Goal: Information Seeking & Learning: Learn about a topic

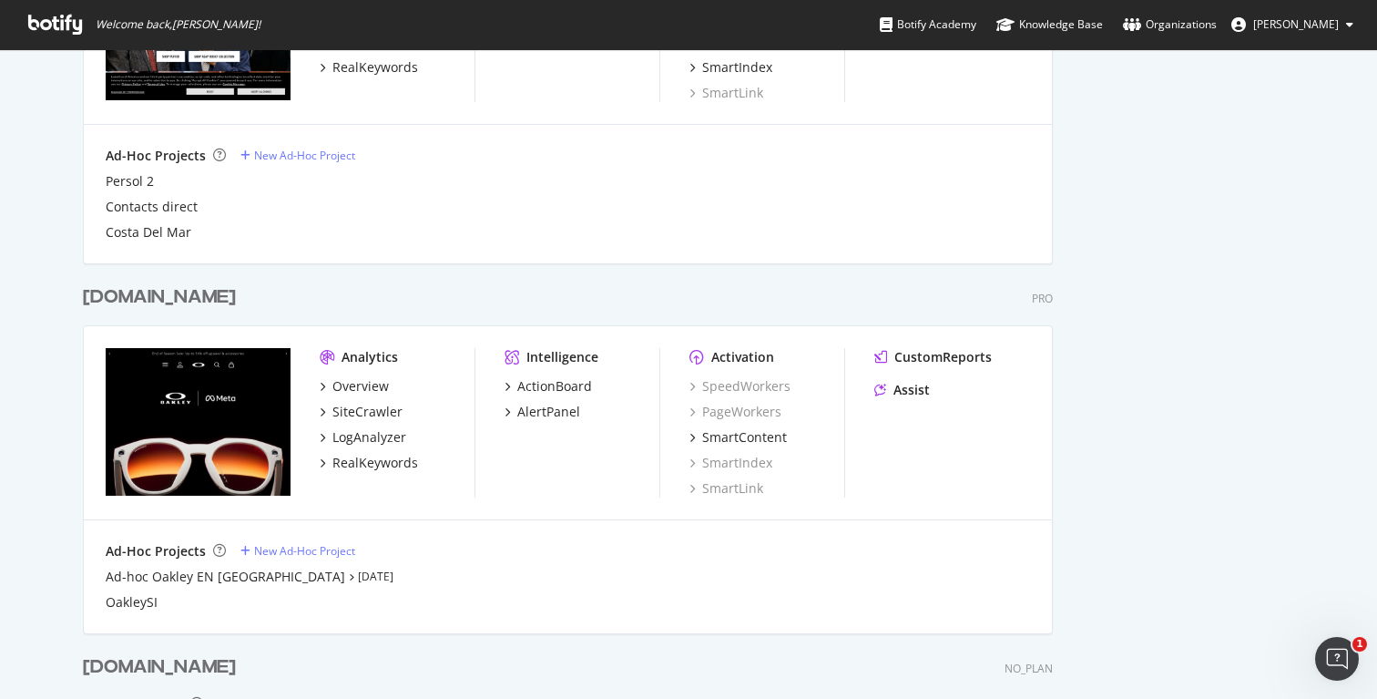
scroll to position [1541, 0]
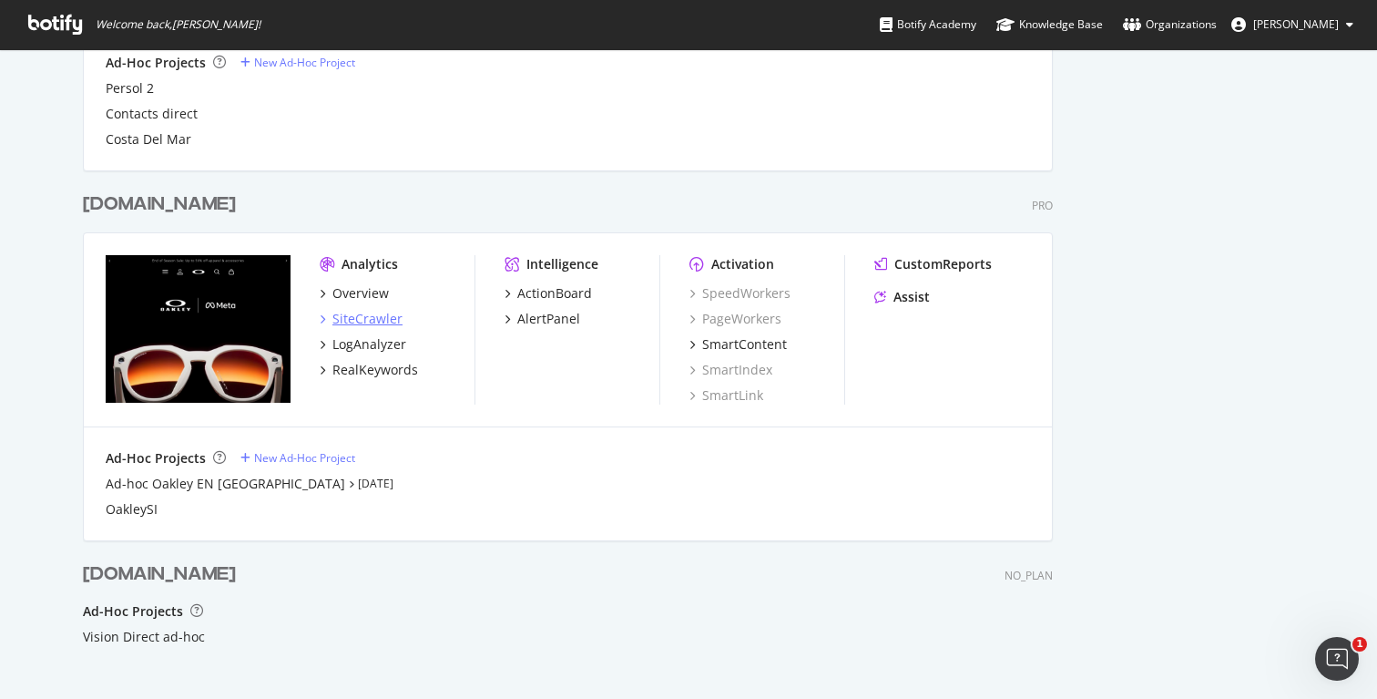
click at [372, 316] on div "SiteCrawler" at bounding box center [367, 319] width 70 height 18
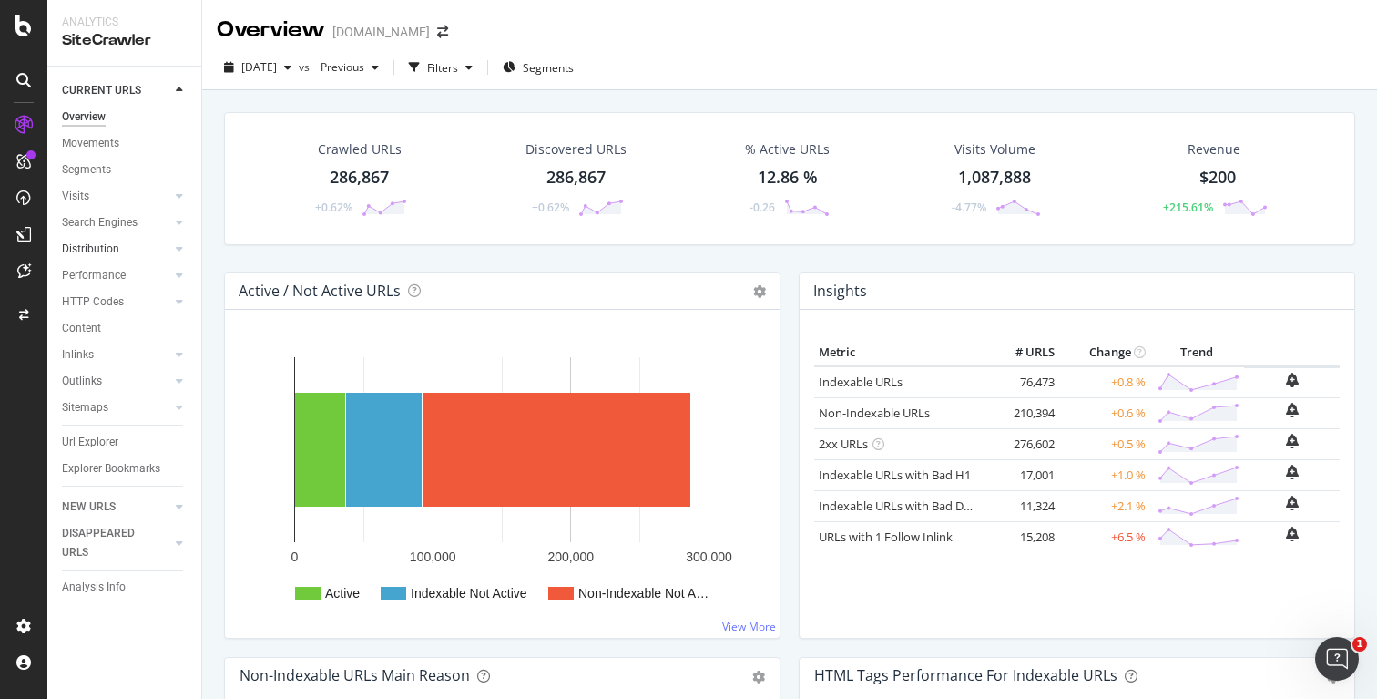
click at [169, 247] on div at bounding box center [161, 249] width 18 height 18
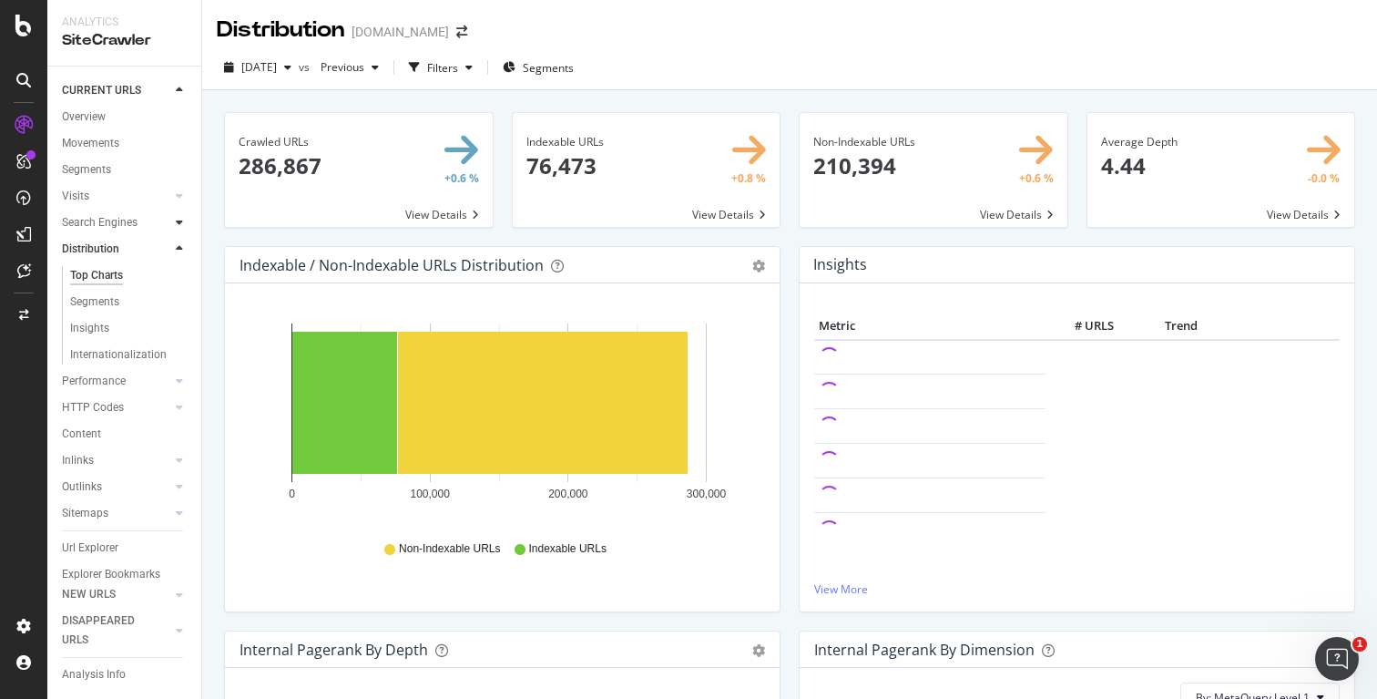
click at [176, 223] on icon at bounding box center [179, 222] width 7 height 11
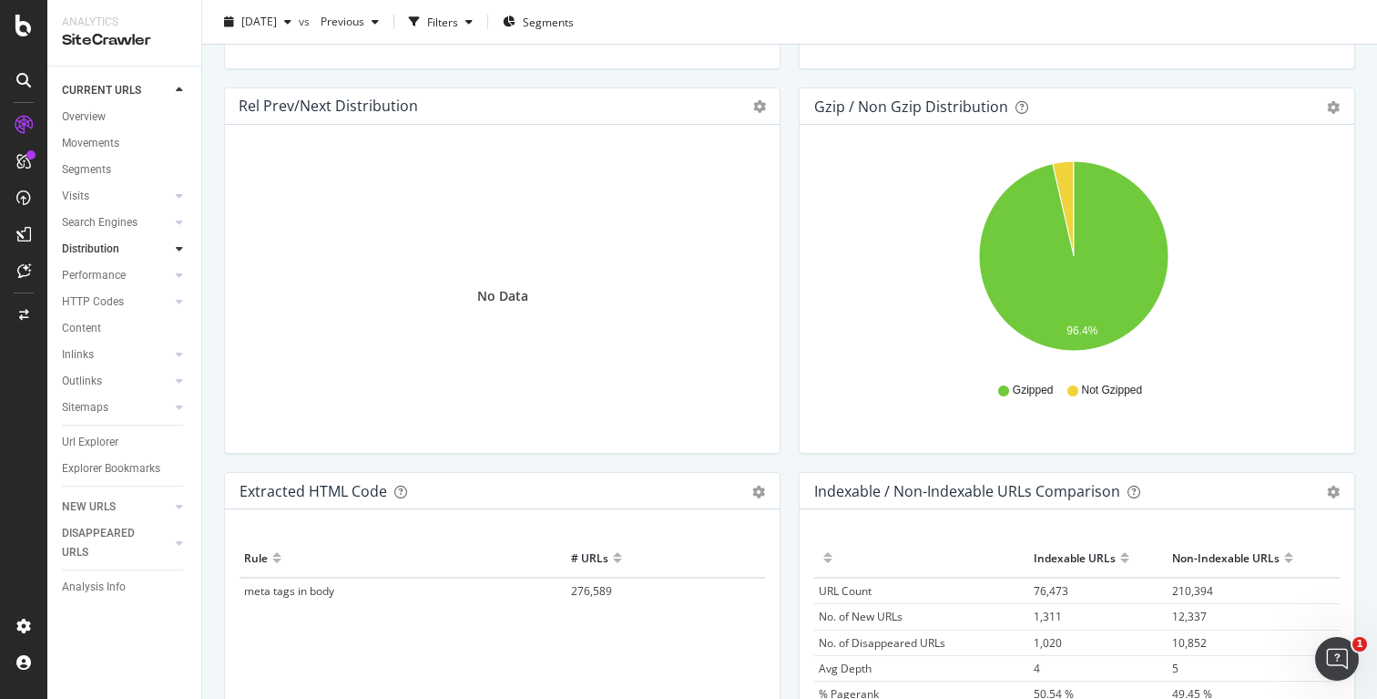
scroll to position [2372, 0]
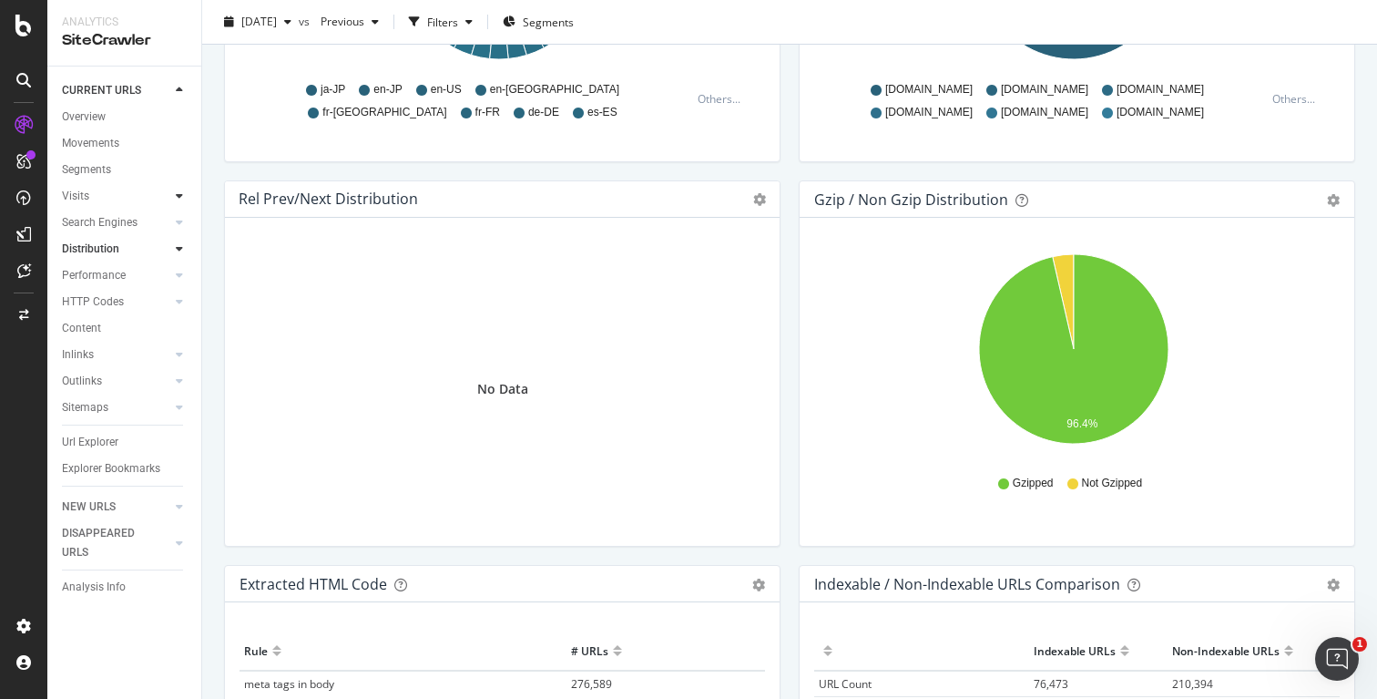
click at [178, 196] on icon at bounding box center [179, 195] width 7 height 11
click at [178, 273] on icon at bounding box center [179, 275] width 7 height 11
click at [176, 381] on icon at bounding box center [179, 380] width 7 height 11
click at [176, 384] on icon at bounding box center [179, 380] width 7 height 11
click at [179, 410] on div at bounding box center [179, 407] width 18 height 18
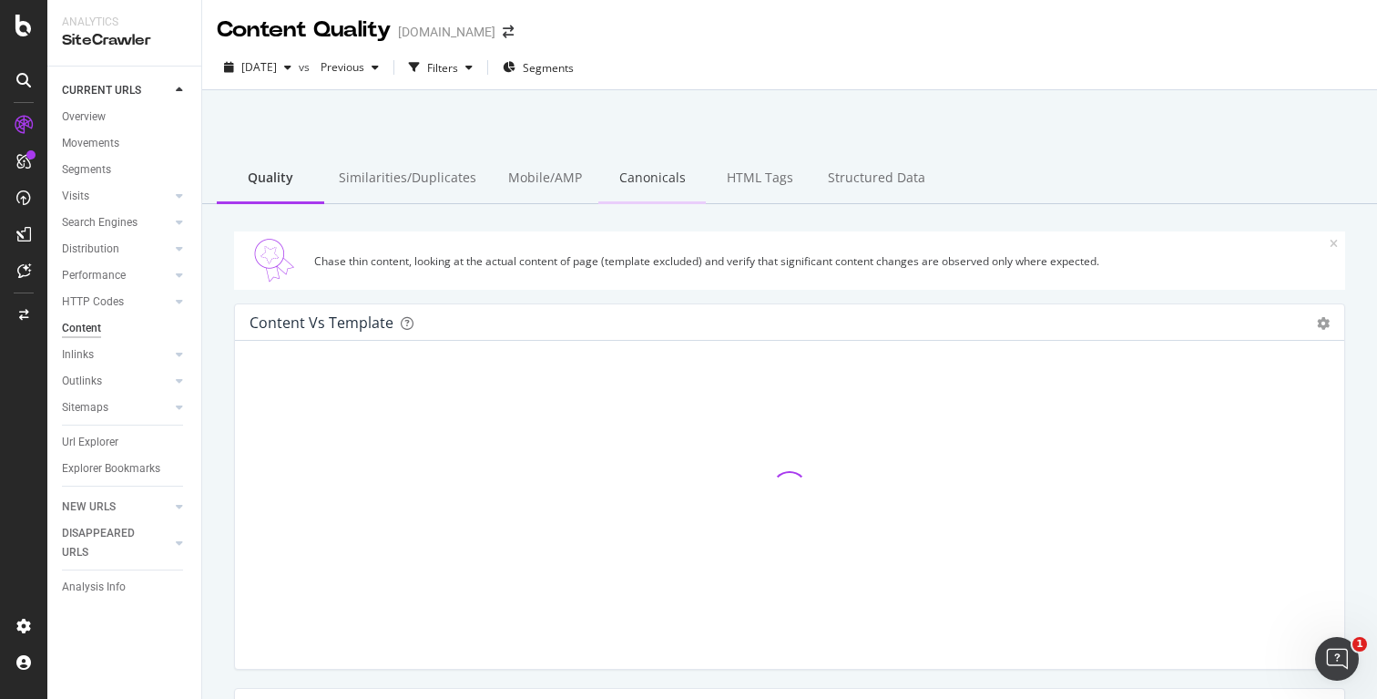
click at [650, 191] on div "Canonicals" at bounding box center [651, 179] width 107 height 50
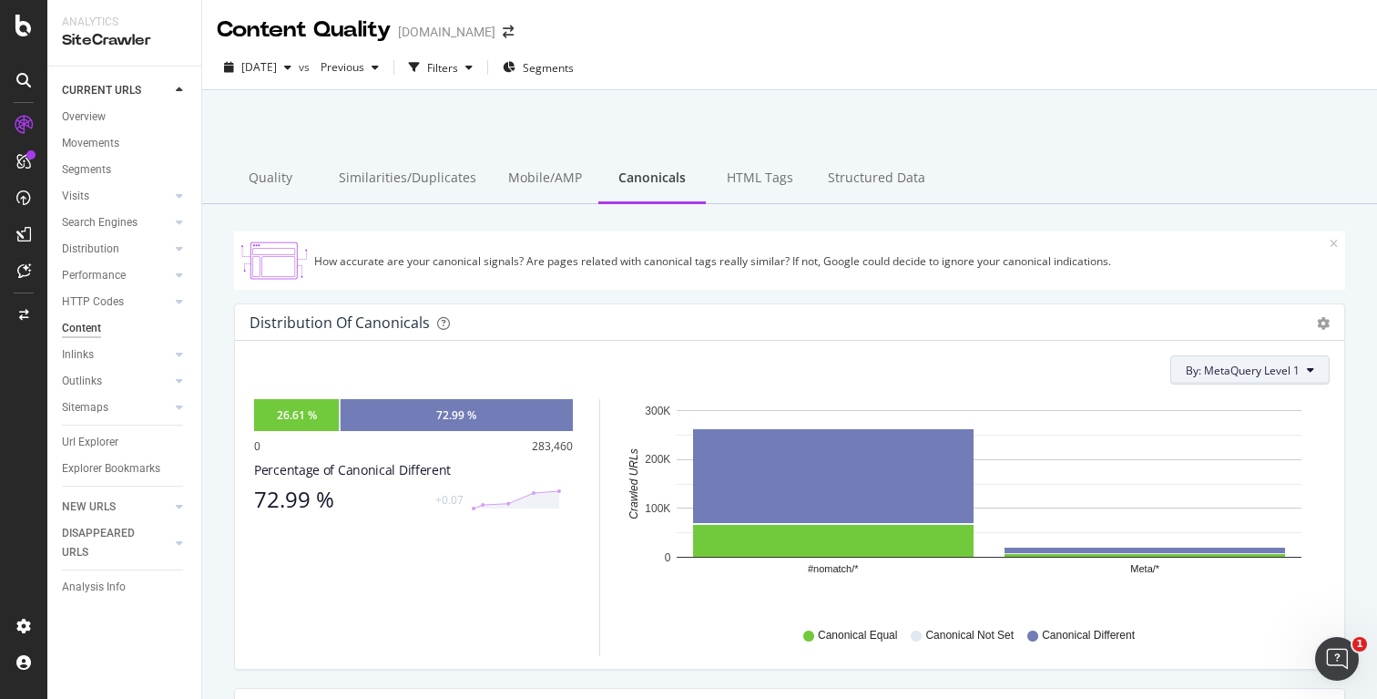
click at [1251, 363] on span "By: MetaQuery Level 1" at bounding box center [1243, 370] width 114 height 15
click at [740, 353] on div "By: MetaQuery Level 1 Recommended Dimensions Select a Structured Data Select a …" at bounding box center [789, 505] width 1109 height 328
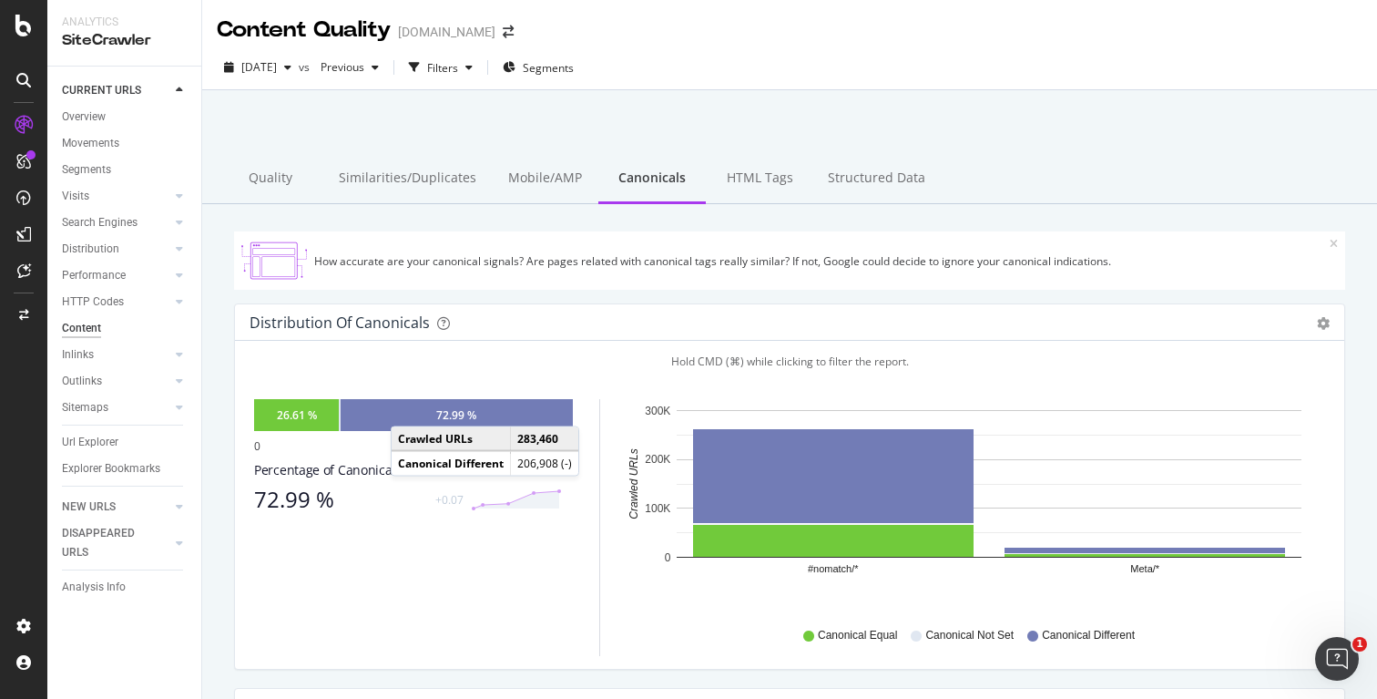
click at [409, 408] on div "72.99 %" at bounding box center [457, 415] width 232 height 32
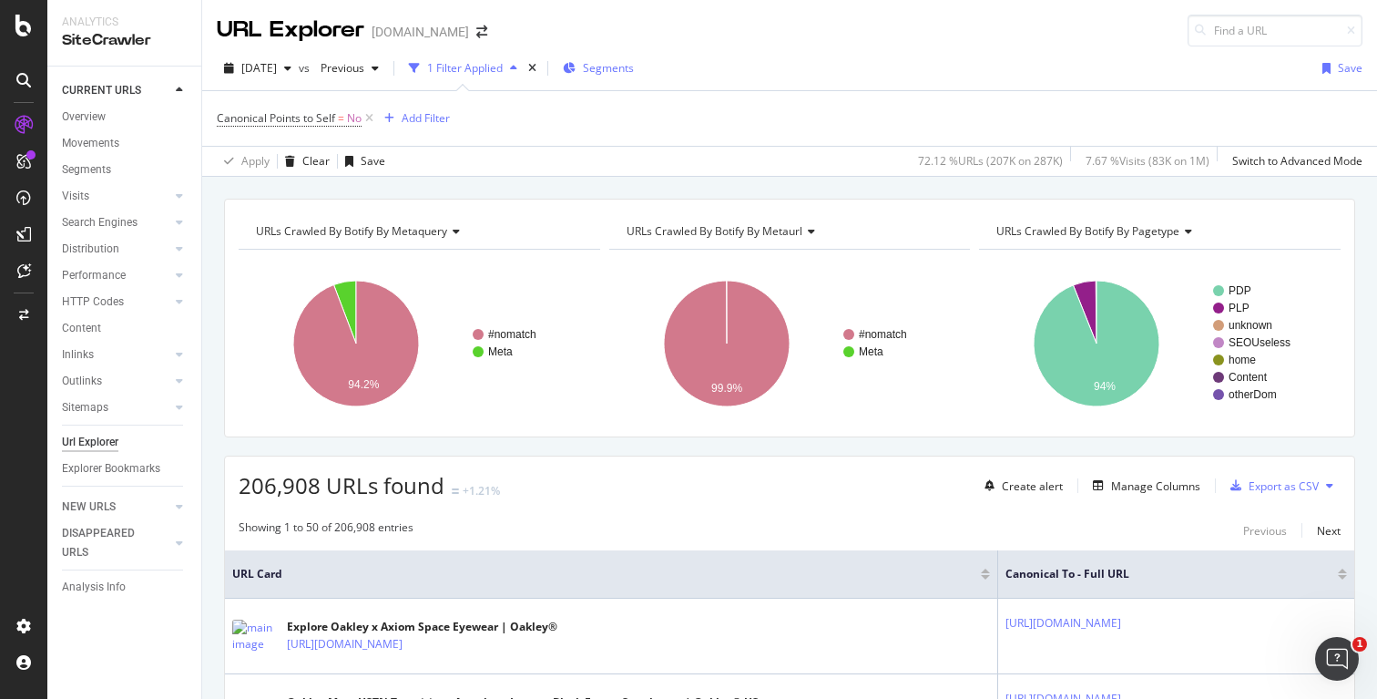
click at [634, 73] on span "Segments" at bounding box center [608, 67] width 51 height 15
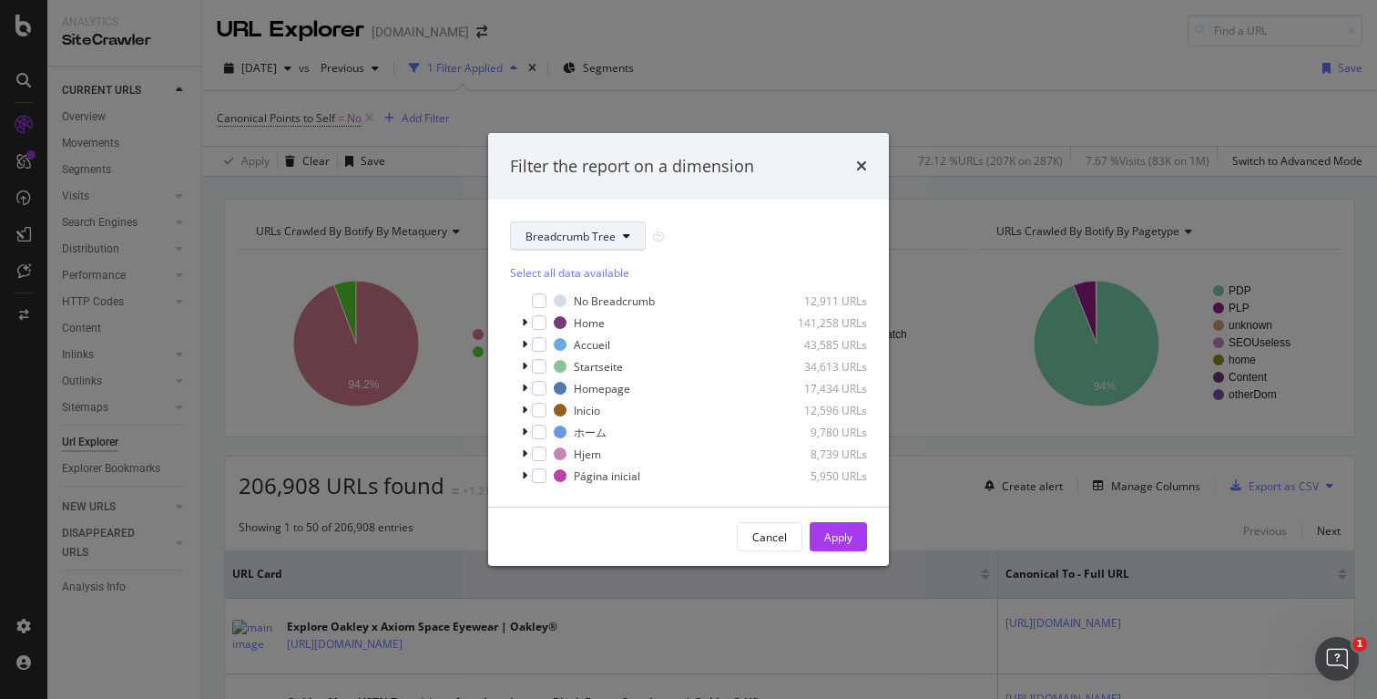
click at [610, 237] on span "Breadcrumb Tree" at bounding box center [571, 236] width 90 height 15
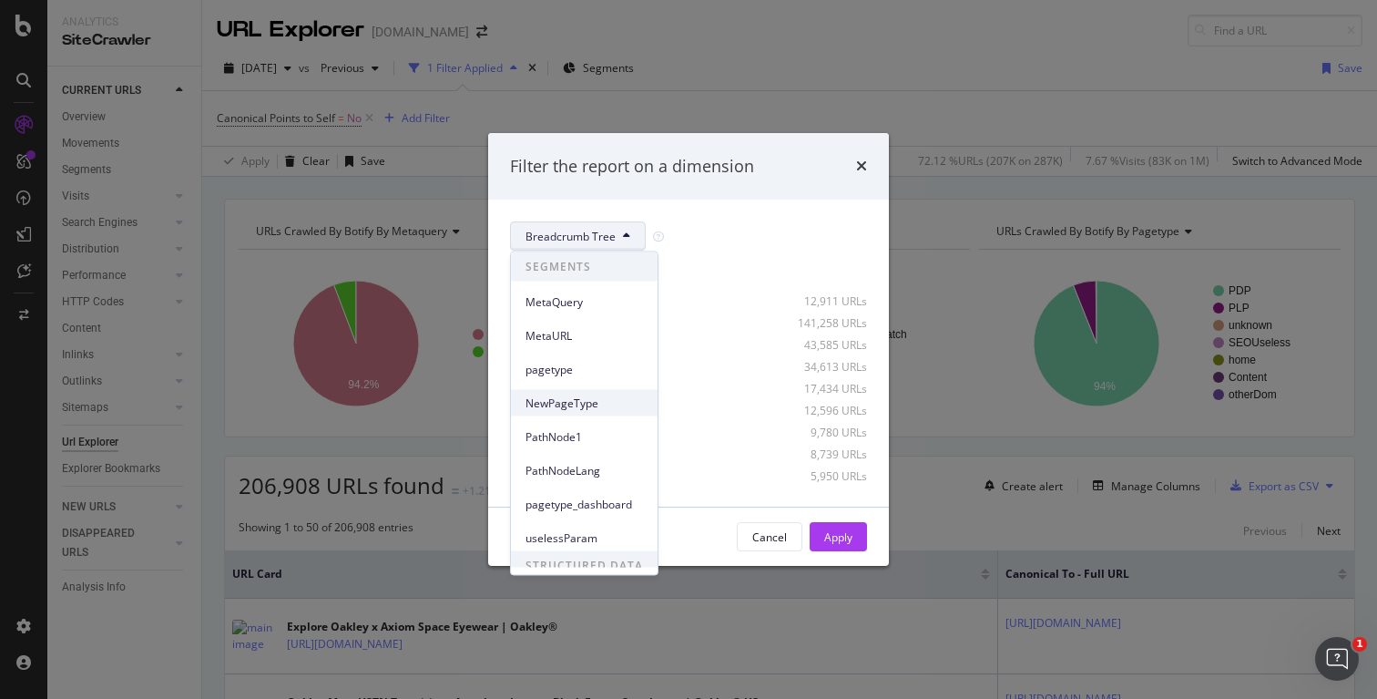
click at [601, 402] on span "NewPageType" at bounding box center [584, 402] width 117 height 16
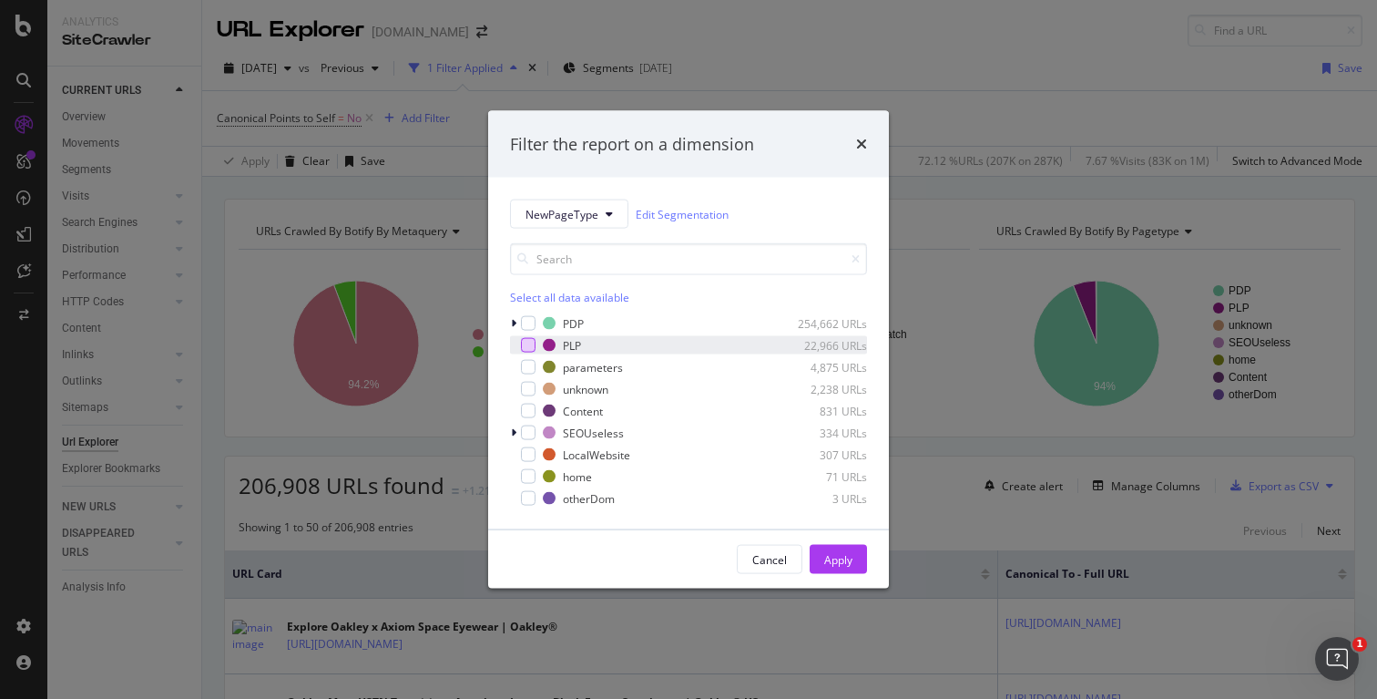
click at [530, 341] on div "modal" at bounding box center [528, 345] width 15 height 15
click at [542, 297] on div "Select all data available" at bounding box center [688, 297] width 357 height 15
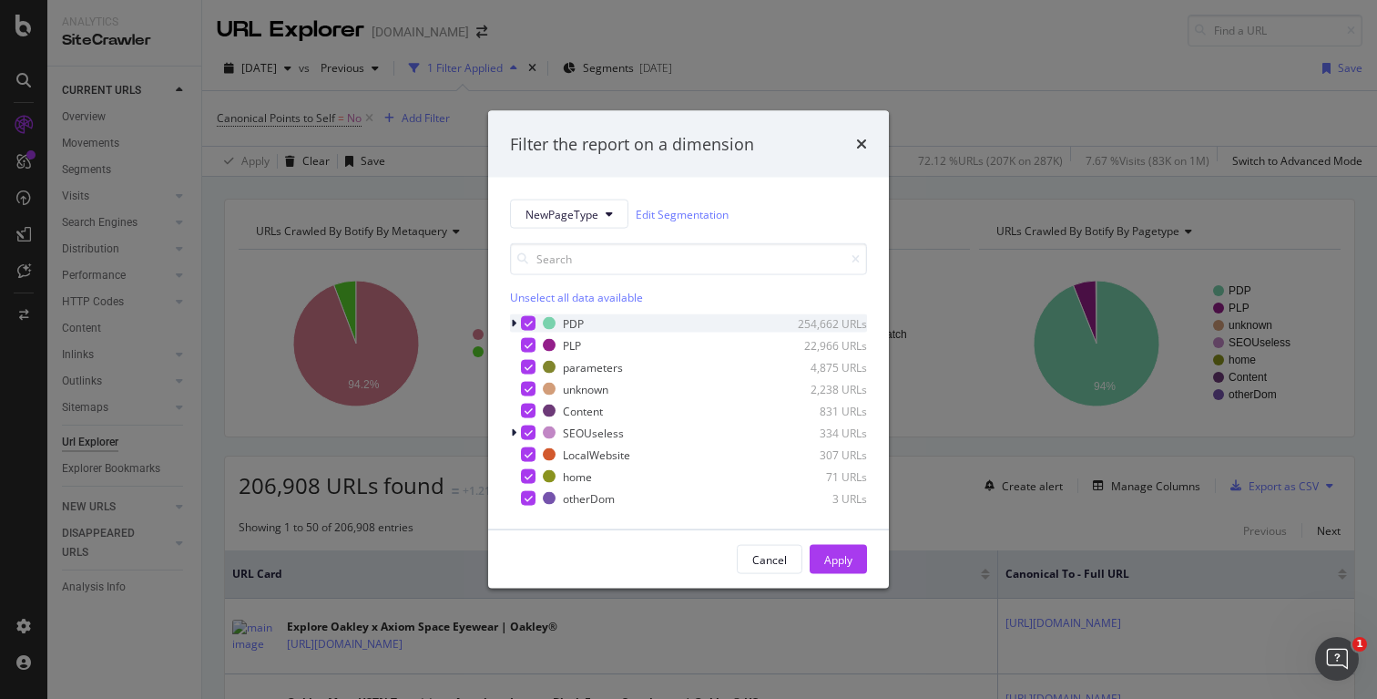
click at [536, 320] on div "PDP 254,662 URLs" at bounding box center [688, 323] width 357 height 18
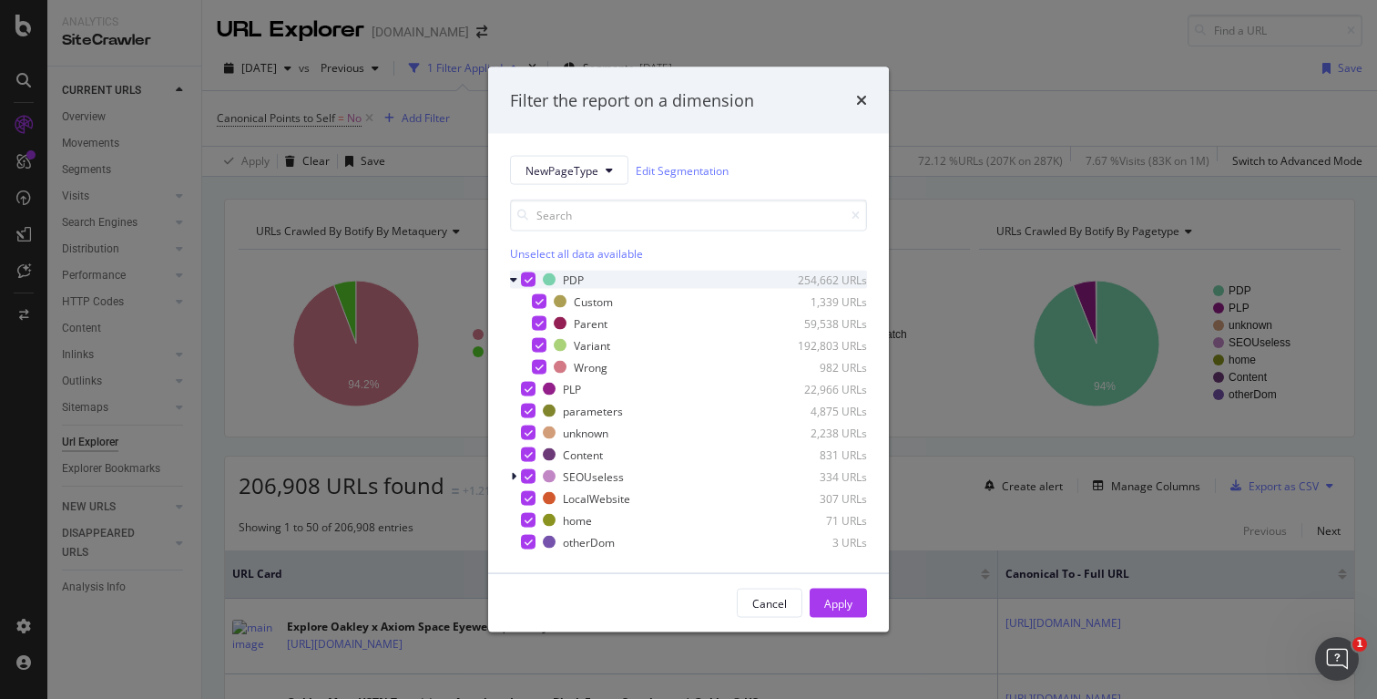
click at [526, 276] on icon "modal" at bounding box center [529, 279] width 8 height 9
click at [833, 606] on div "Apply" at bounding box center [838, 602] width 28 height 15
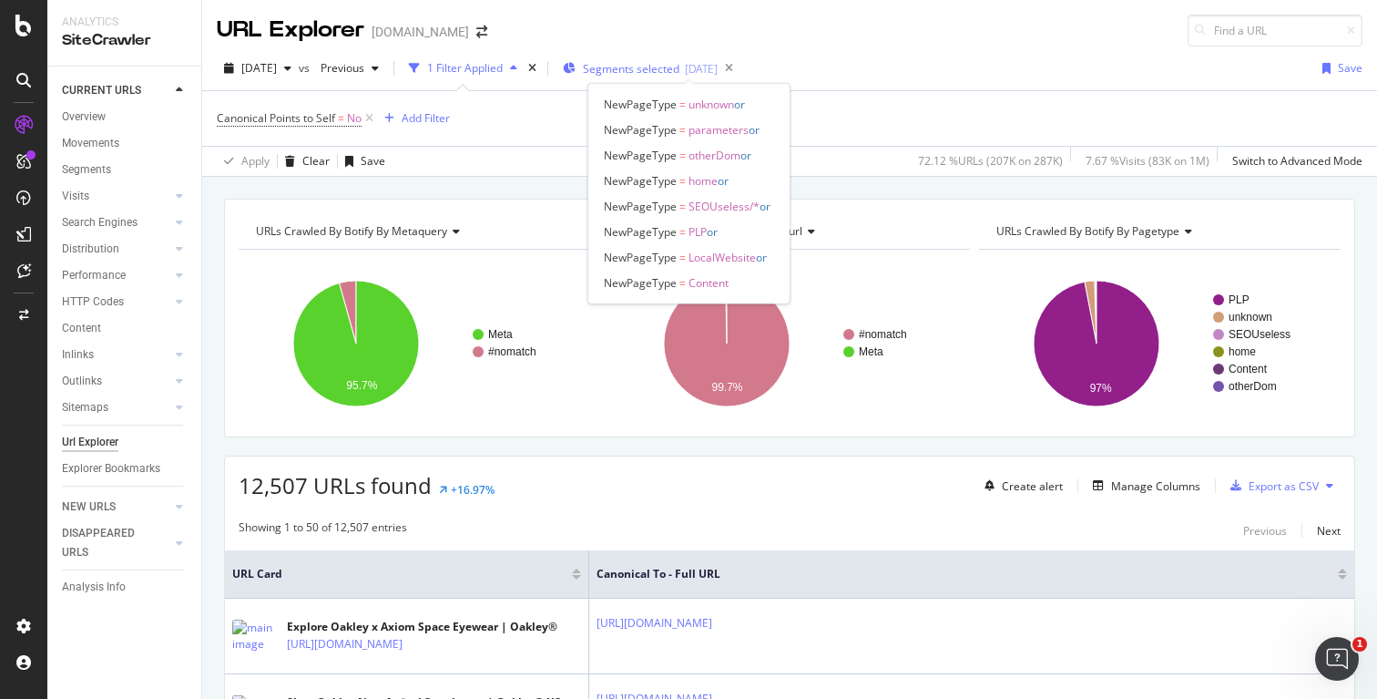
click at [666, 69] on span "Segments selected" at bounding box center [631, 68] width 97 height 15
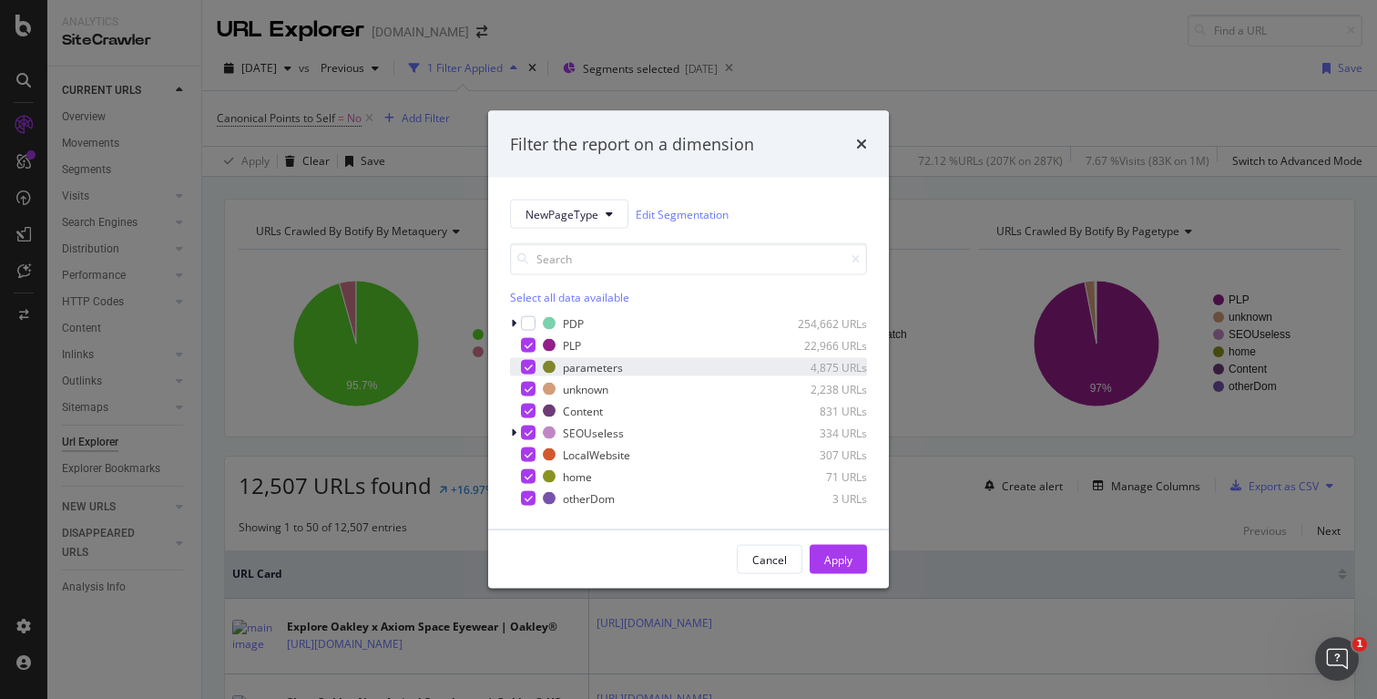
click at [530, 361] on div "modal" at bounding box center [528, 367] width 15 height 15
click at [528, 430] on icon "modal" at bounding box center [529, 432] width 8 height 9
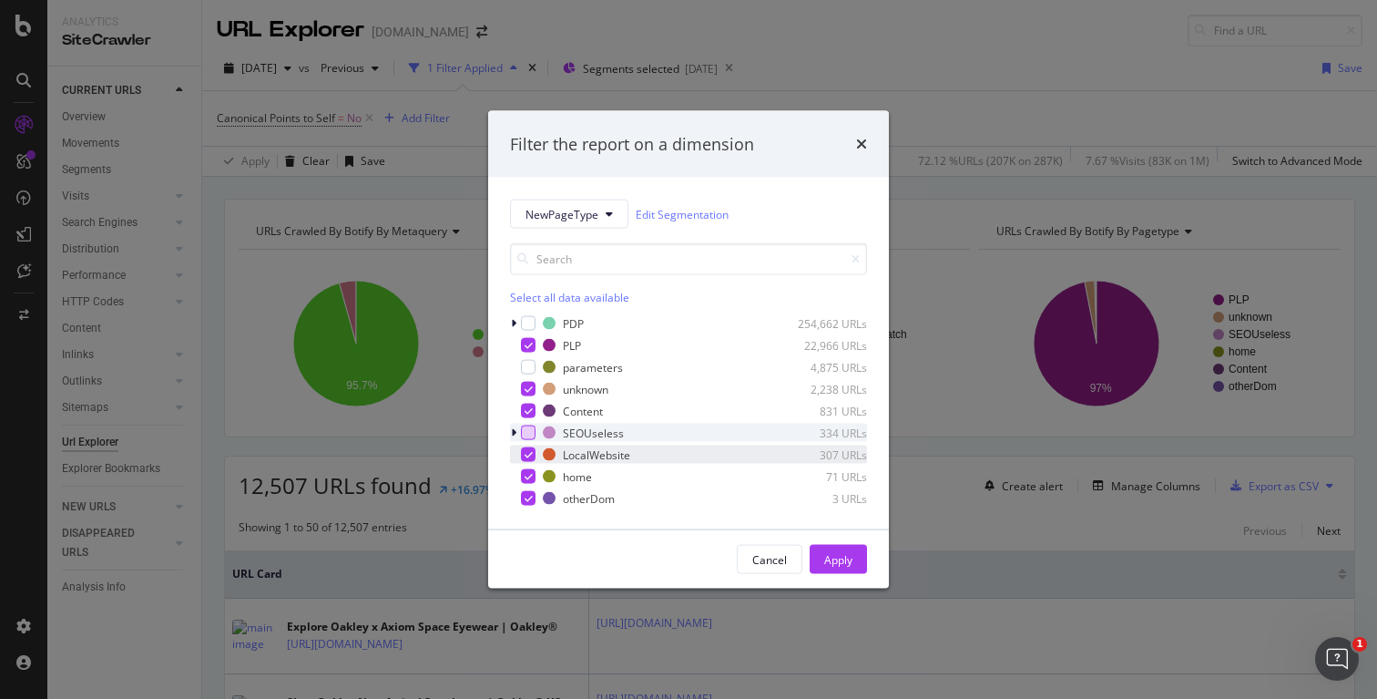
click at [529, 452] on icon "modal" at bounding box center [529, 454] width 8 height 9
click at [527, 475] on icon "modal" at bounding box center [529, 476] width 8 height 9
click at [525, 499] on icon "modal" at bounding box center [529, 498] width 8 height 9
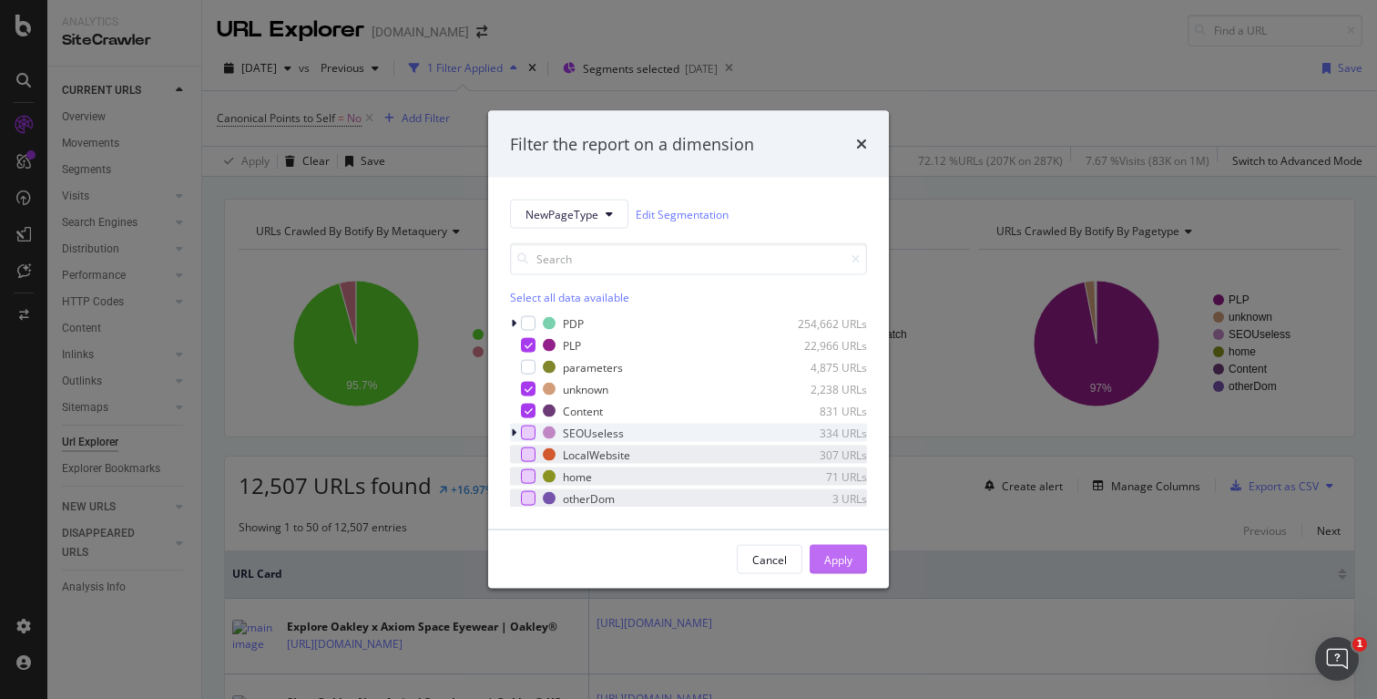
click at [850, 562] on div "Apply" at bounding box center [838, 558] width 28 height 15
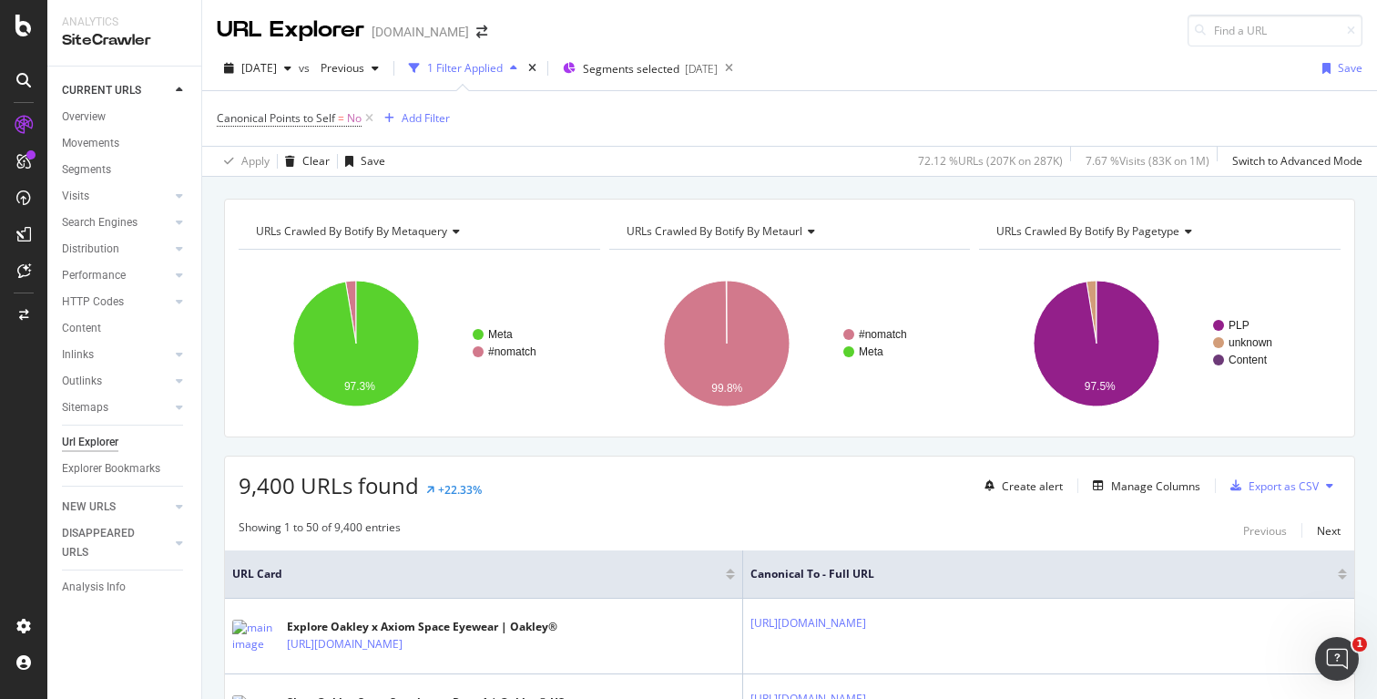
drag, startPoint x: 589, startPoint y: 577, endPoint x: 923, endPoint y: 557, distance: 334.0
click at [923, 557] on tr "URL Card Canonical To - Full URL" at bounding box center [789, 574] width 1129 height 48
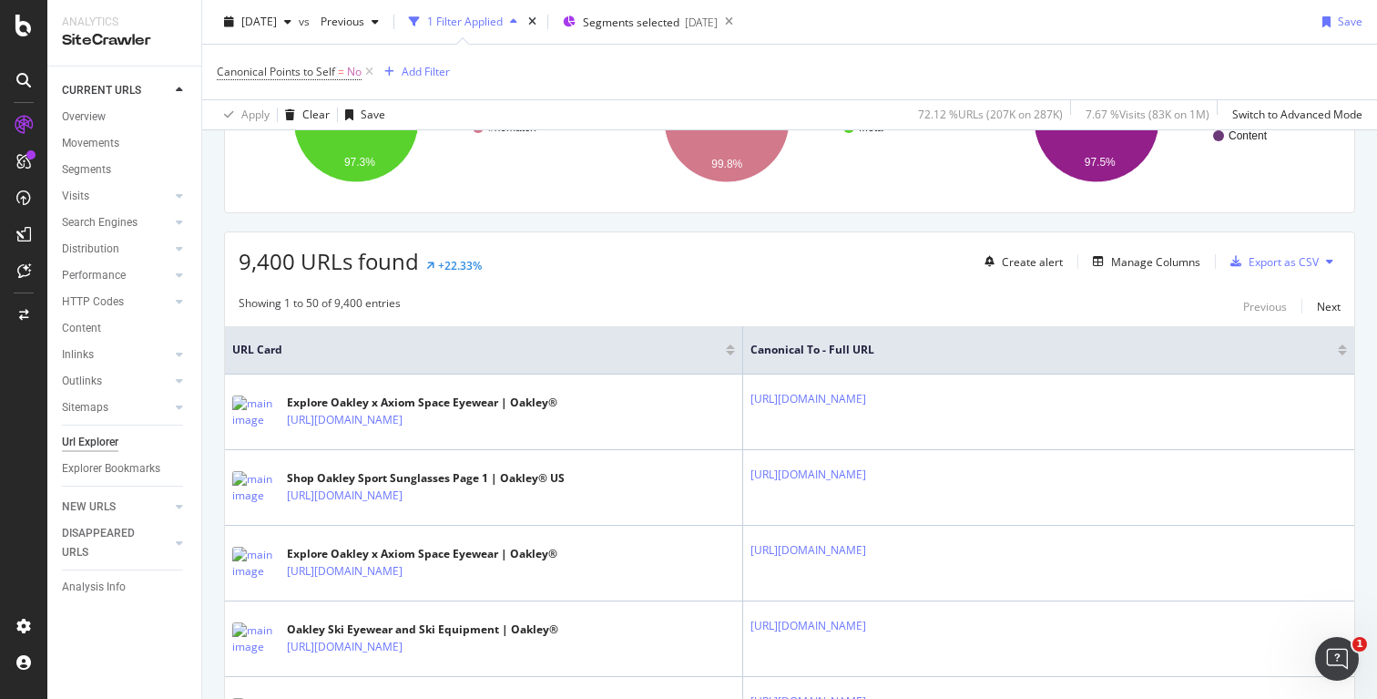
scroll to position [506, 0]
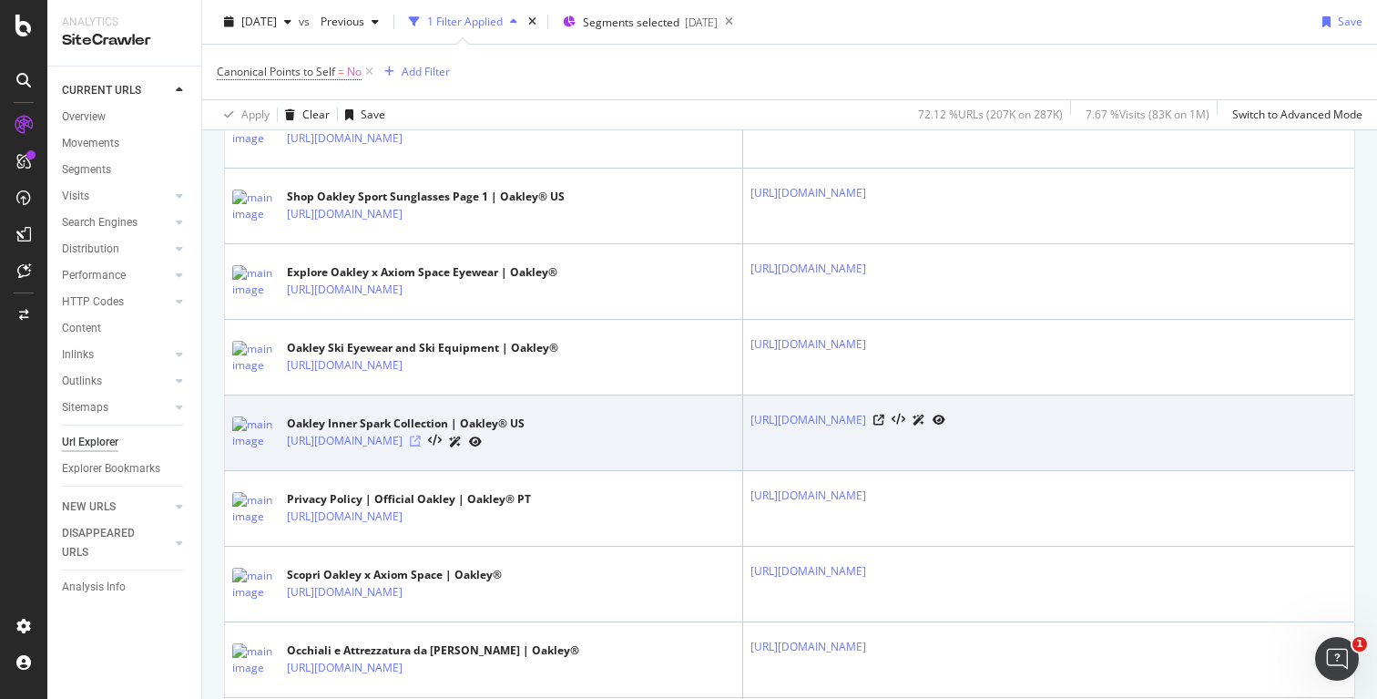
click at [421, 441] on icon at bounding box center [415, 440] width 11 height 11
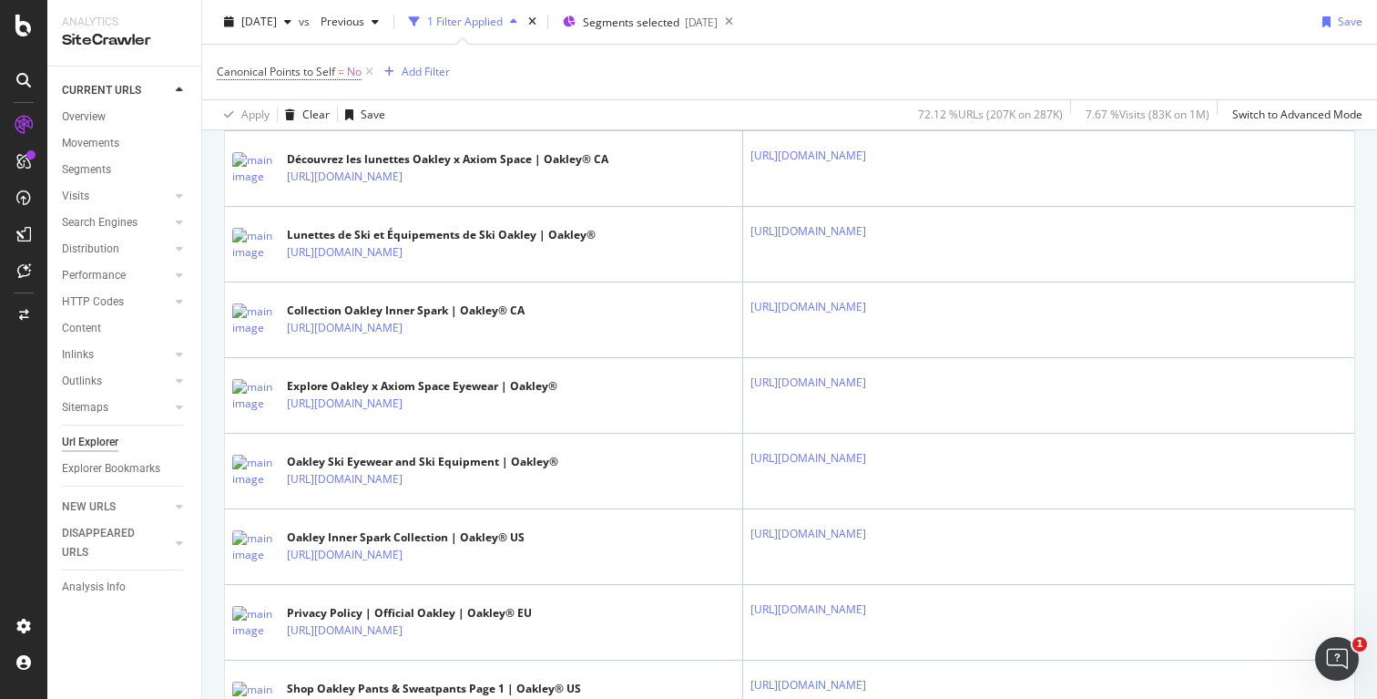
scroll to position [3714, 0]
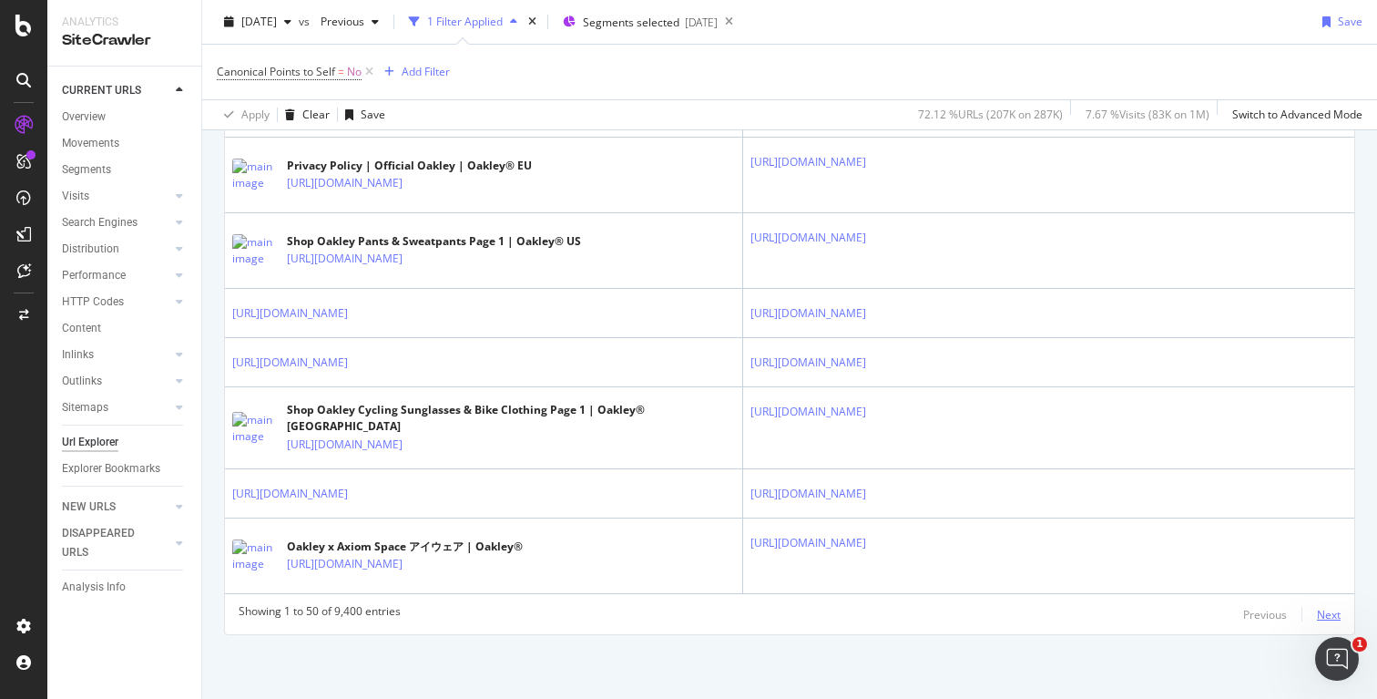
click at [1320, 613] on div "Next" at bounding box center [1329, 614] width 24 height 15
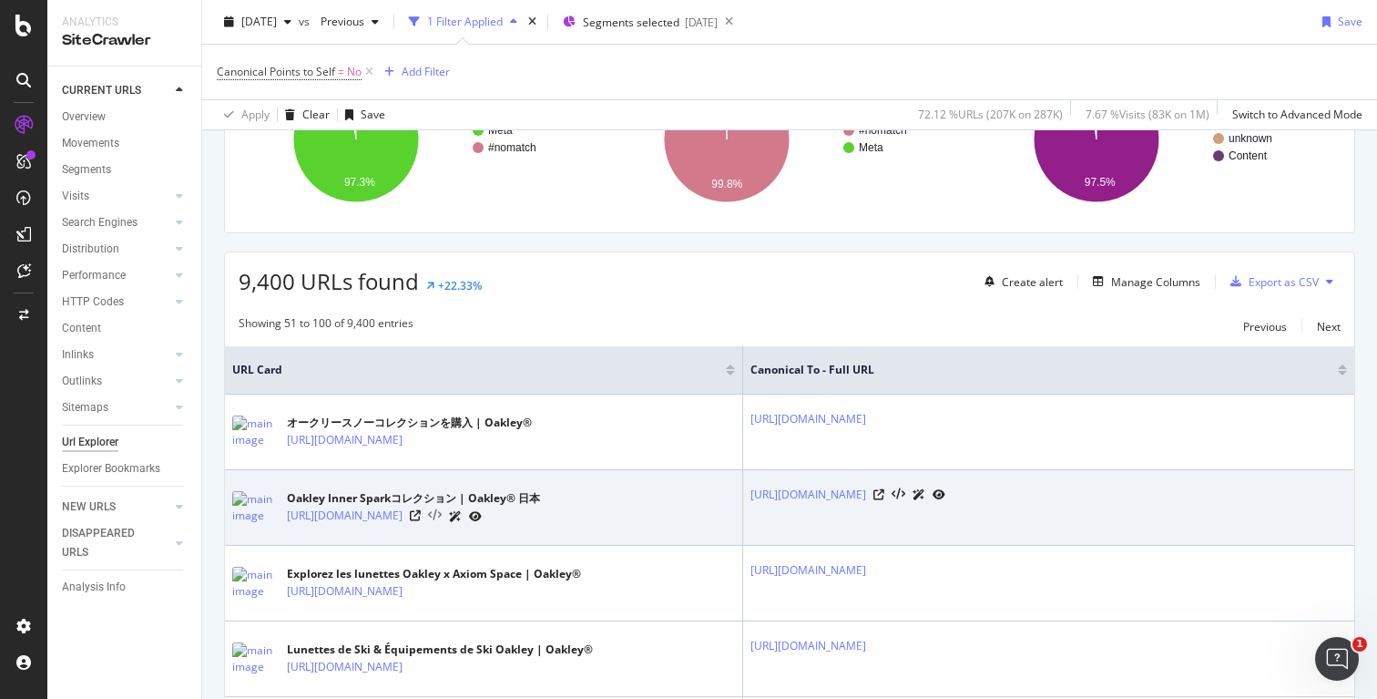
scroll to position [239, 0]
